Goal: Information Seeking & Learning: Learn about a topic

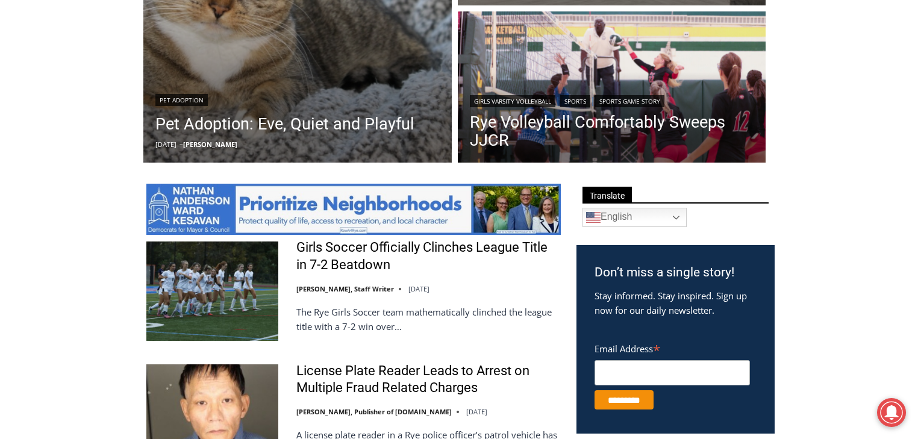
scroll to position [289, 0]
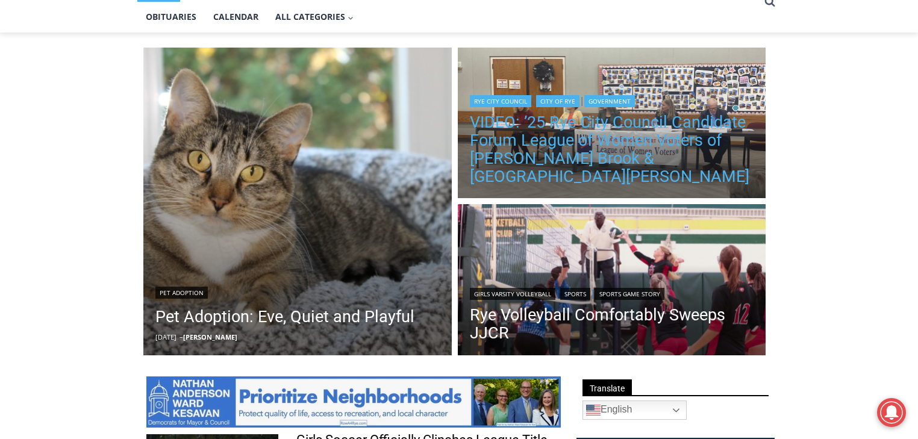
click at [691, 149] on link "VIDEO: ’25 Rye City Council Candidate Forum League of Women Voters of [PERSON_N…" at bounding box center [612, 149] width 284 height 72
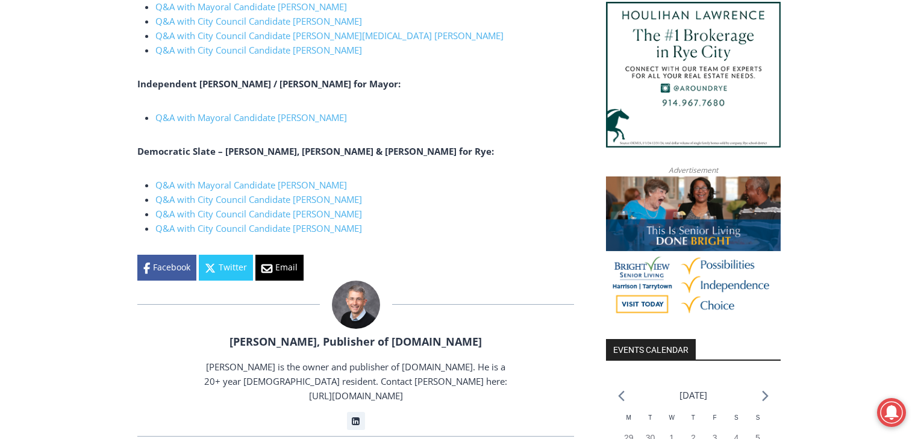
scroll to position [1012, 0]
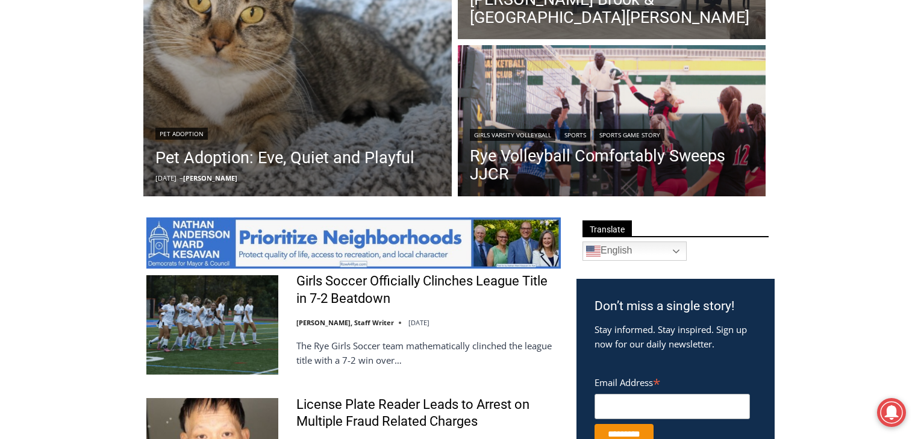
scroll to position [289, 0]
